Goal: Ask a question

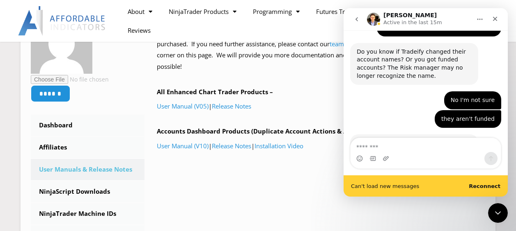
scroll to position [1440, 0]
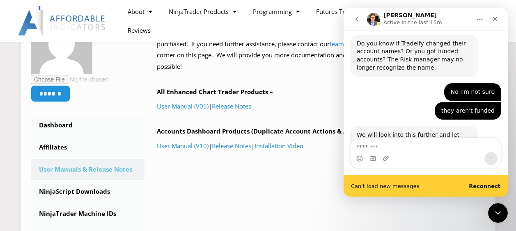
click at [392, 149] on textarea "Message…" at bounding box center [426, 145] width 150 height 14
click at [483, 186] on b "Reconnect" at bounding box center [485, 186] width 32 height 6
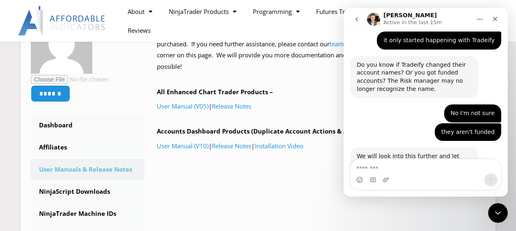
scroll to position [1387, 0]
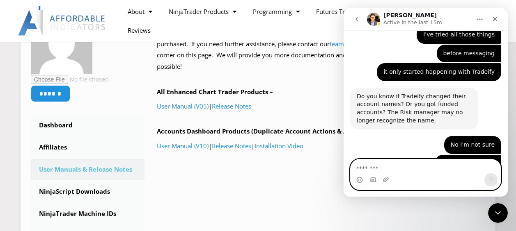
click at [371, 170] on textarea "Message…" at bounding box center [426, 167] width 150 height 14
type textarea "**********"
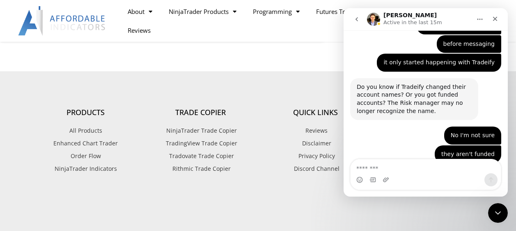
scroll to position [1411, 0]
